Goal: Information Seeking & Learning: Check status

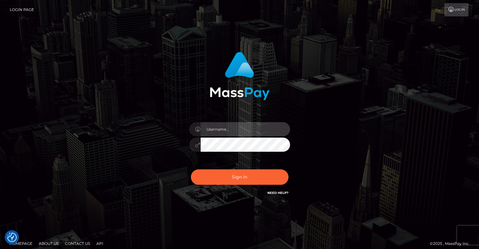
click at [234, 133] on input "text" at bounding box center [245, 129] width 89 height 14
type input "pschroll"
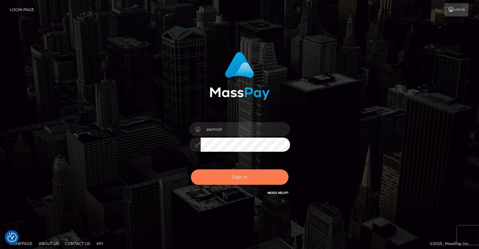
click at [241, 181] on button "Sign in" at bounding box center [240, 176] width 98 height 15
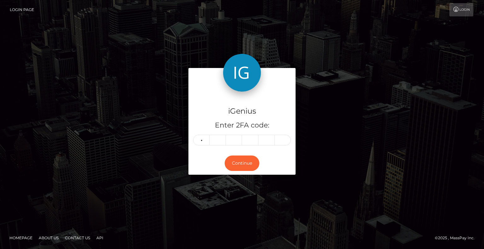
type input "4"
type input "0"
type input "3"
type input "7"
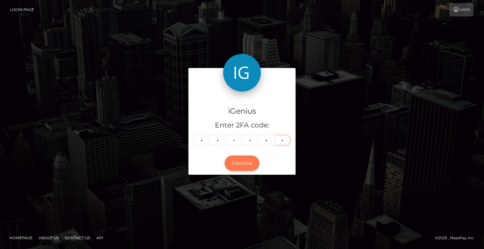
type input "2"
click at [237, 164] on button "Continue" at bounding box center [242, 163] width 35 height 15
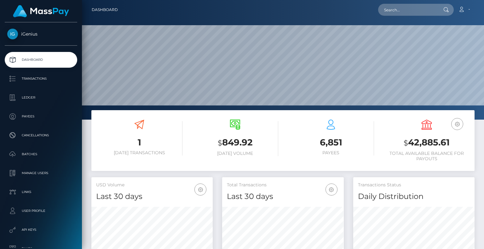
scroll to position [111, 121]
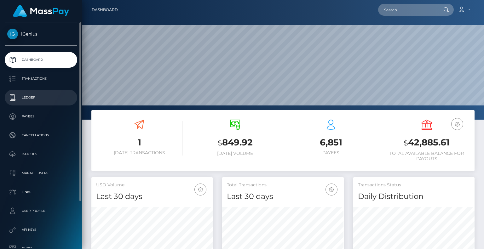
click at [39, 100] on p "Ledger" at bounding box center [40, 97] width 67 height 9
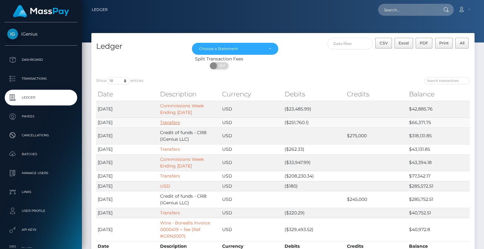
click at [172, 123] on link "Transfers" at bounding box center [170, 123] width 20 height 6
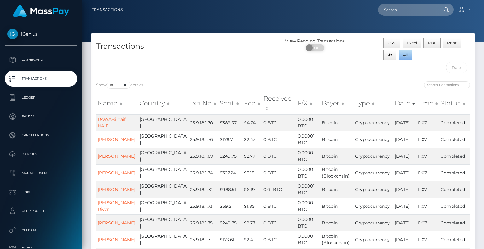
click at [407, 55] on button "All" at bounding box center [405, 55] width 13 height 11
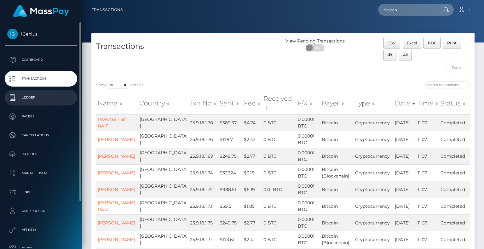
click at [26, 100] on p "Ledger" at bounding box center [40, 97] width 67 height 9
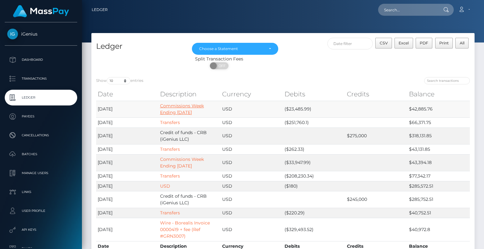
click at [175, 109] on link "Commissions Week Ending 9/4/2025" at bounding box center [182, 109] width 44 height 12
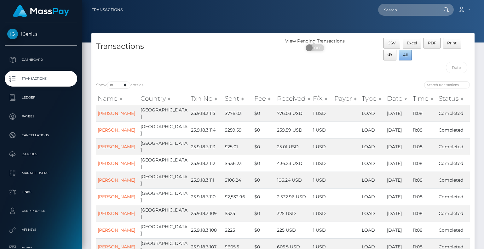
click at [404, 56] on span "All" at bounding box center [405, 55] width 5 height 5
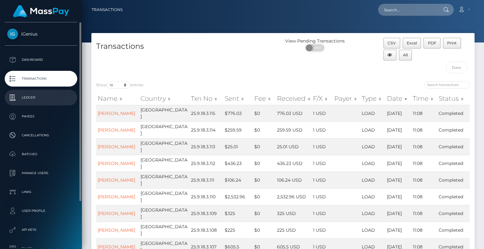
click at [32, 94] on p "Ledger" at bounding box center [40, 97] width 67 height 9
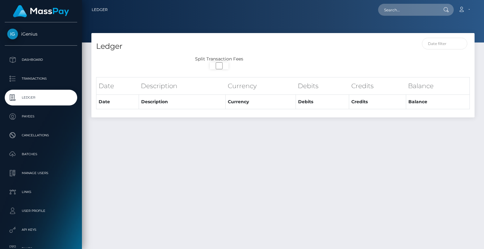
select select
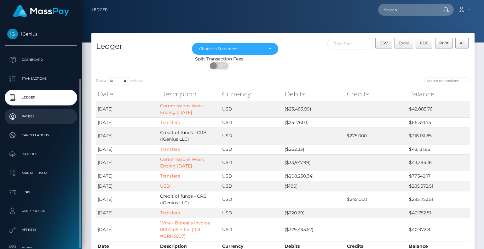
scroll to position [59, 0]
